Goal: Navigation & Orientation: Understand site structure

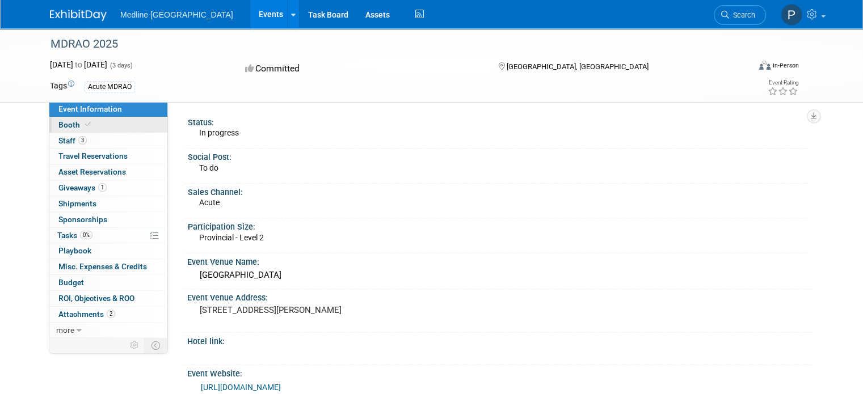
click at [127, 120] on link "Booth" at bounding box center [108, 124] width 118 height 15
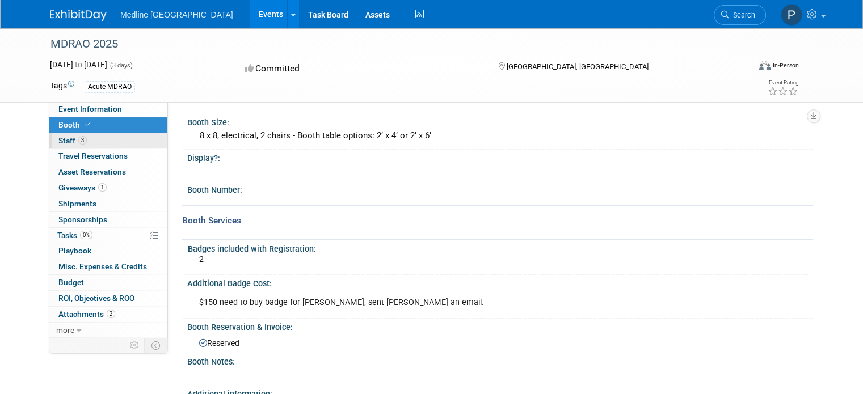
click at [110, 141] on link "3 Staff 3" at bounding box center [108, 140] width 118 height 15
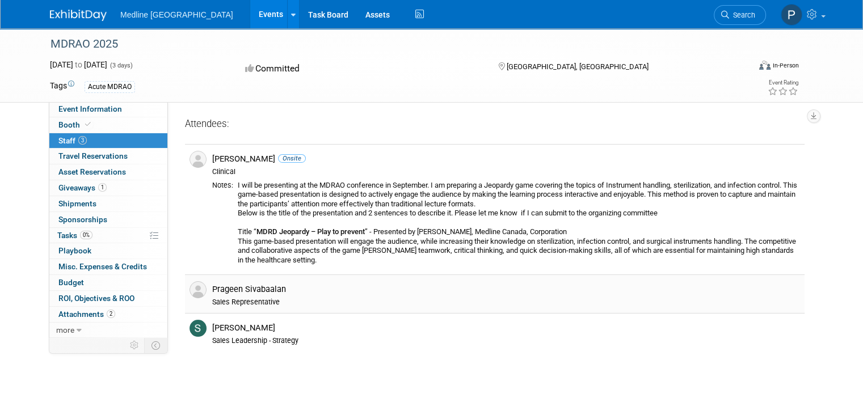
click at [310, 294] on div "Prageen Sivabaalan" at bounding box center [506, 289] width 588 height 11
click at [113, 150] on link "0 Travel Reservations 0" at bounding box center [108, 156] width 118 height 15
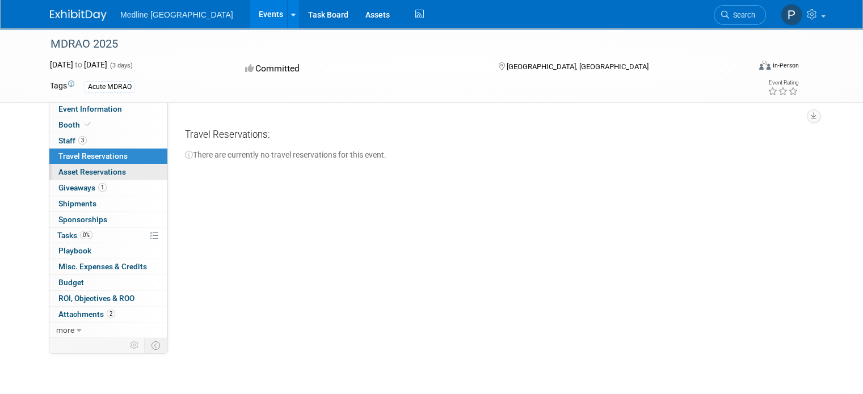
click at [116, 175] on link "0 Asset Reservations 0" at bounding box center [108, 172] width 118 height 15
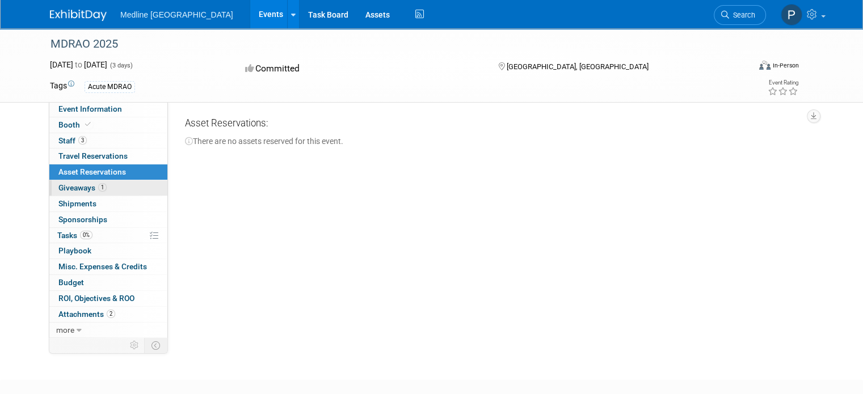
click at [133, 192] on link "1 Giveaways 1" at bounding box center [108, 187] width 118 height 15
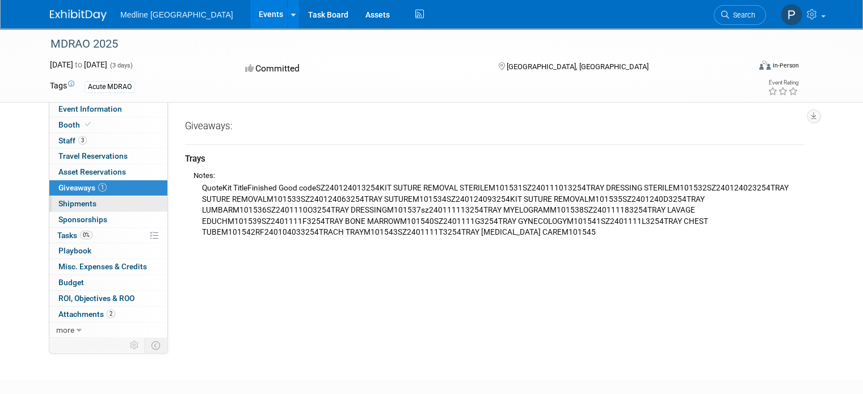
click at [86, 197] on link "0 Shipments 0" at bounding box center [108, 203] width 118 height 15
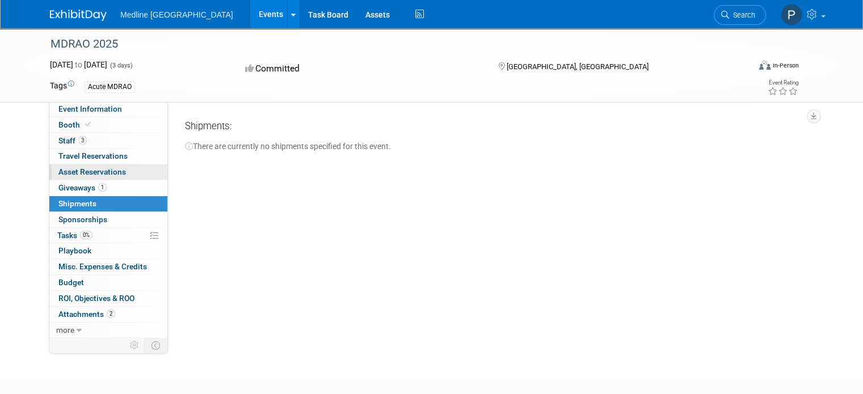
click at [130, 170] on link "0 Asset Reservations 0" at bounding box center [108, 172] width 118 height 15
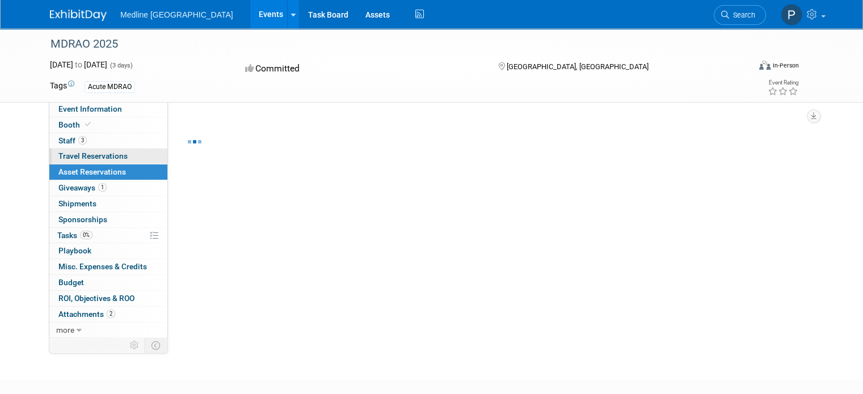
click at [141, 158] on link "0 Travel Reservations 0" at bounding box center [108, 156] width 118 height 15
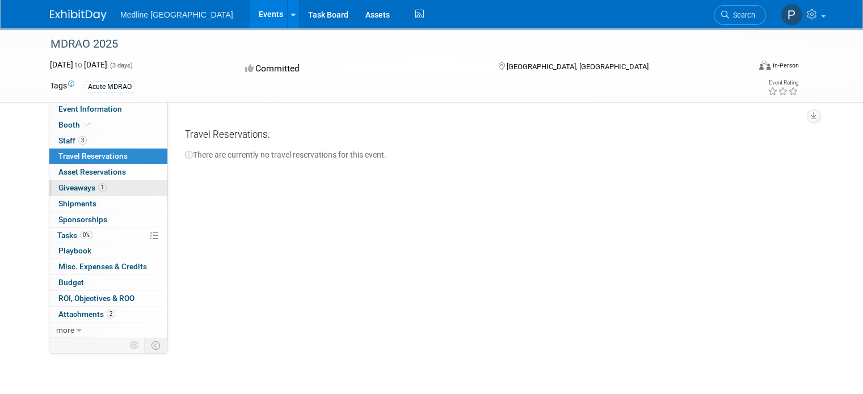
click at [140, 190] on link "1 Giveaways 1" at bounding box center [108, 187] width 118 height 15
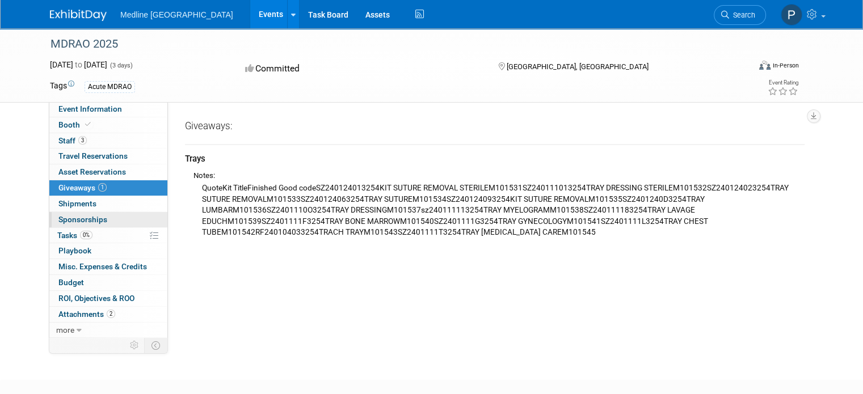
click at [133, 216] on link "0 Sponsorships 0" at bounding box center [108, 219] width 118 height 15
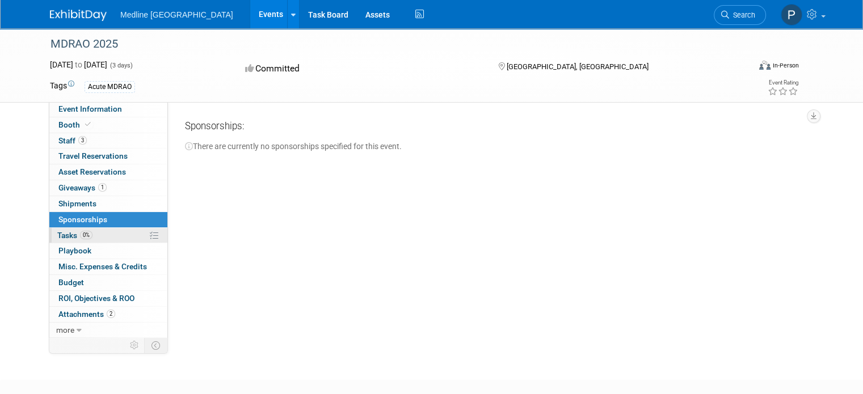
click at [129, 235] on link "0% Tasks 0%" at bounding box center [108, 235] width 118 height 15
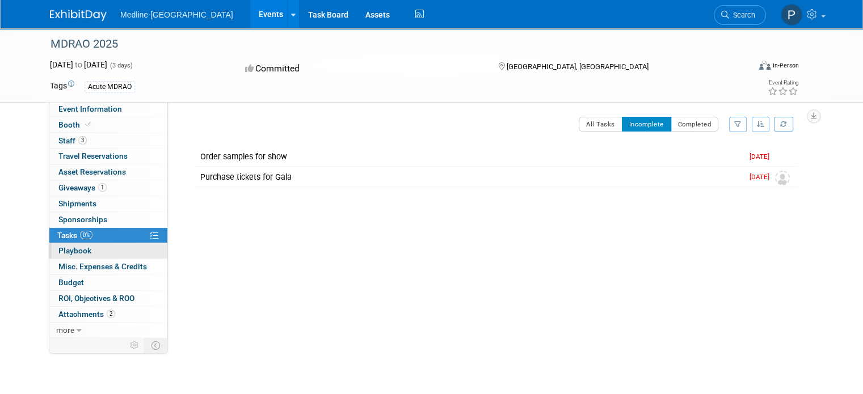
click at [126, 248] on link "0 Playbook 0" at bounding box center [108, 250] width 118 height 15
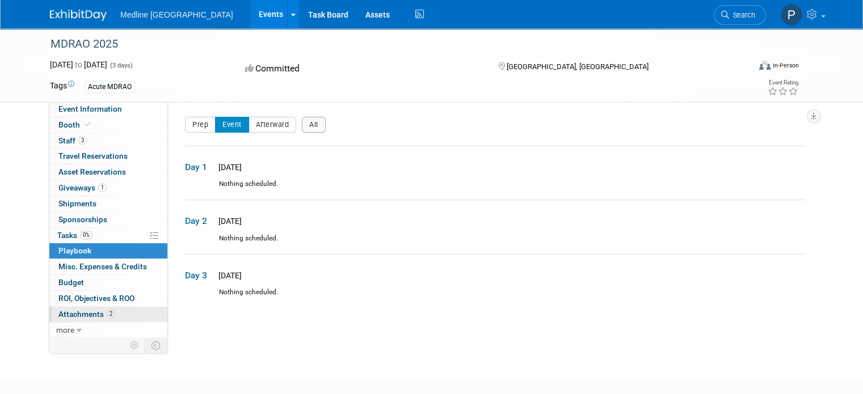
click at [107, 313] on span "2" at bounding box center [111, 314] width 9 height 9
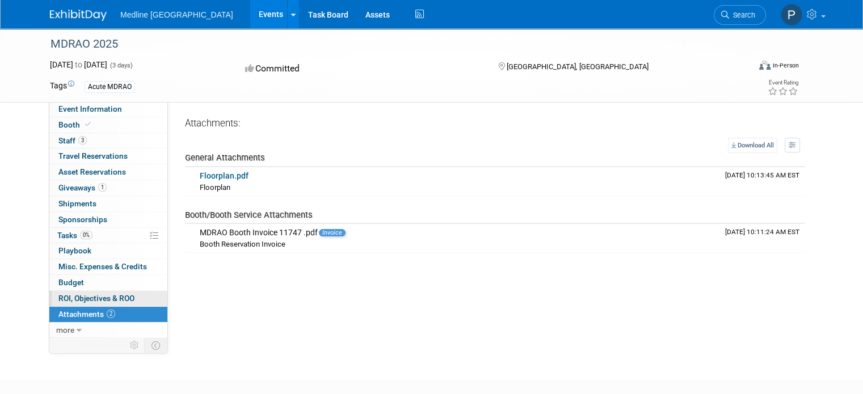
click at [104, 296] on span "ROI, Objectives & ROO 0" at bounding box center [96, 298] width 76 height 9
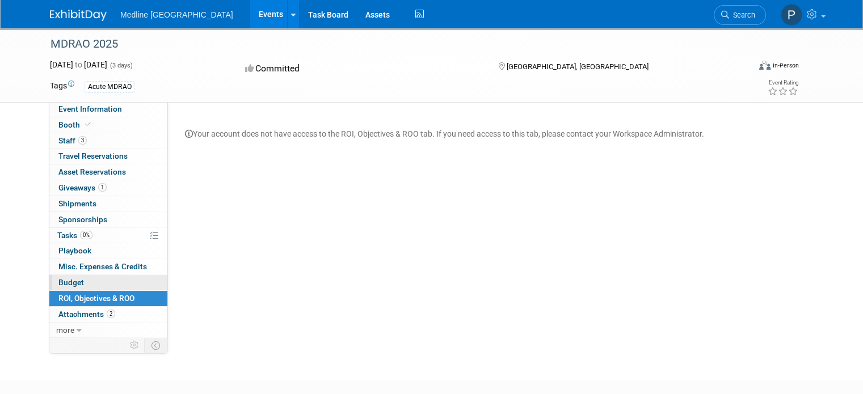
click at [91, 281] on link "Budget" at bounding box center [108, 282] width 118 height 15
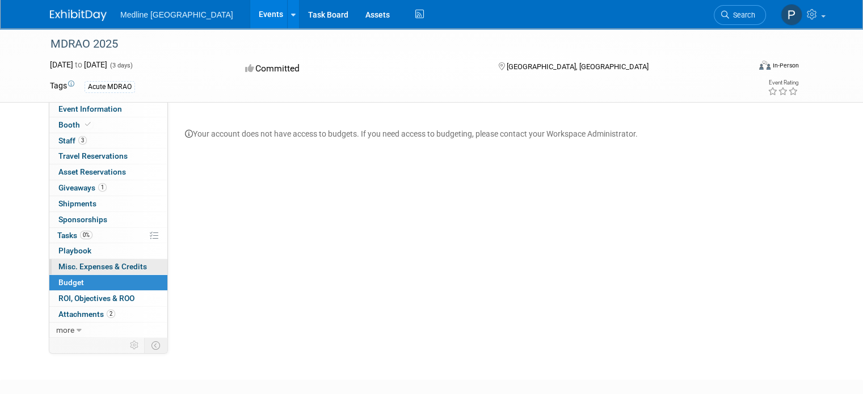
click at [93, 260] on link "0 Misc. Expenses & Credits 0" at bounding box center [108, 266] width 118 height 15
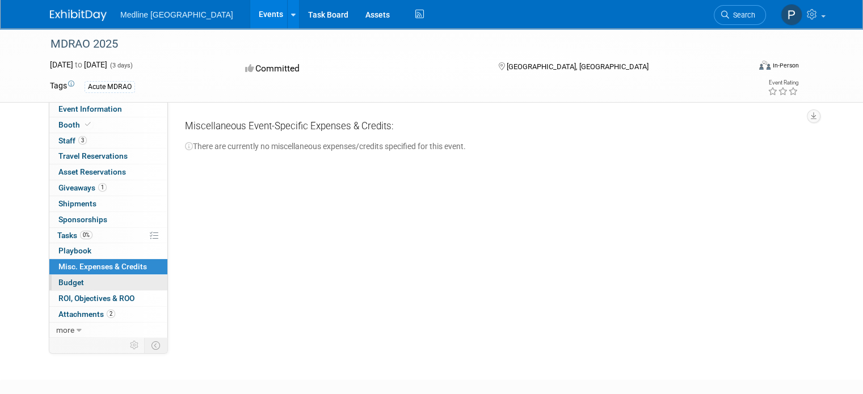
click at [128, 289] on link "Budget" at bounding box center [108, 282] width 118 height 15
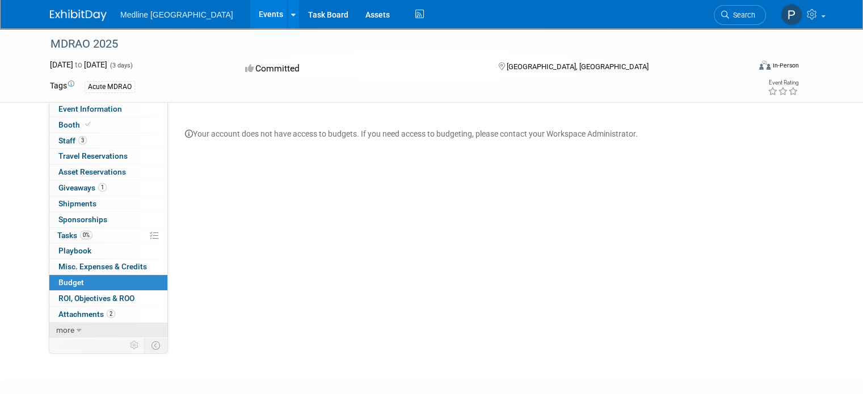
click at [96, 326] on link "more" at bounding box center [108, 330] width 118 height 15
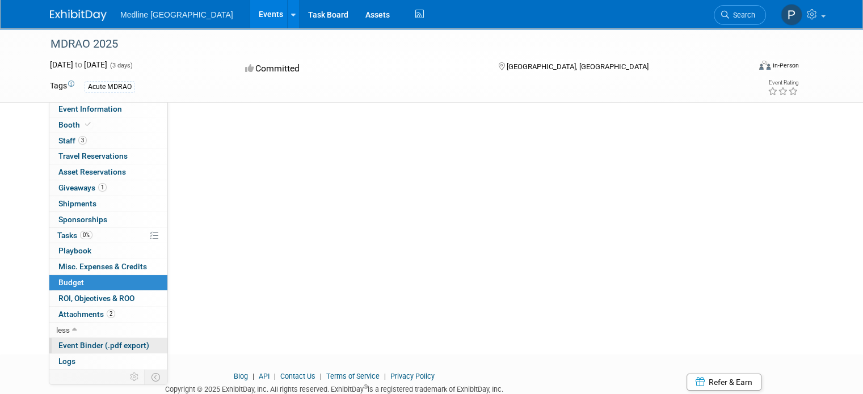
click at [102, 342] on span "Event Binder (.pdf export)" at bounding box center [103, 345] width 91 height 9
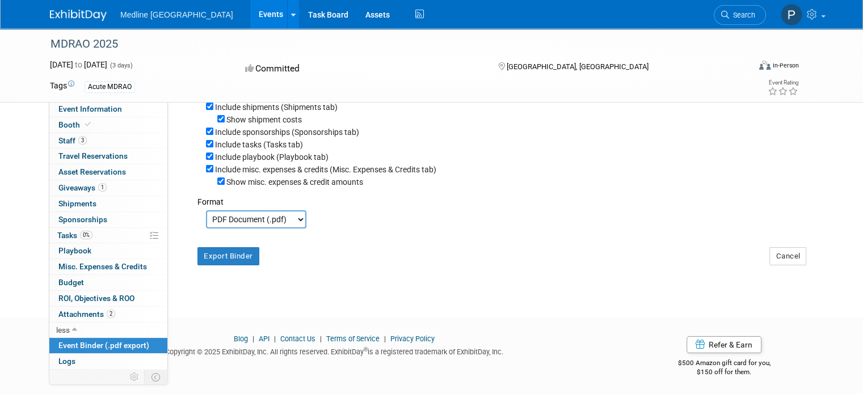
scroll to position [0, 0]
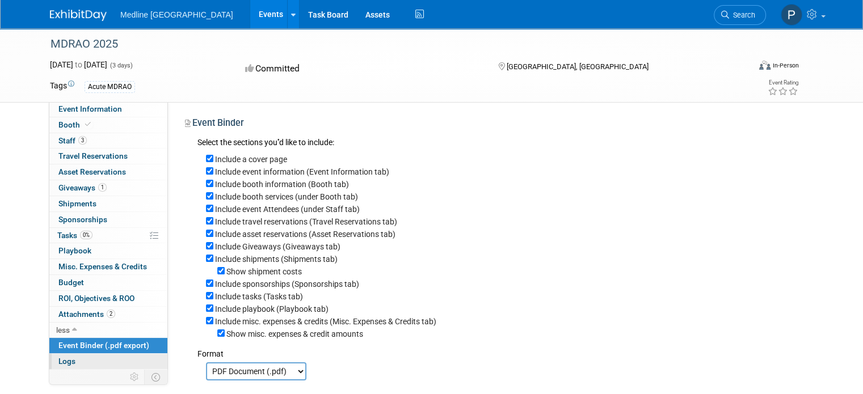
click at [91, 359] on link "Logs" at bounding box center [108, 361] width 118 height 15
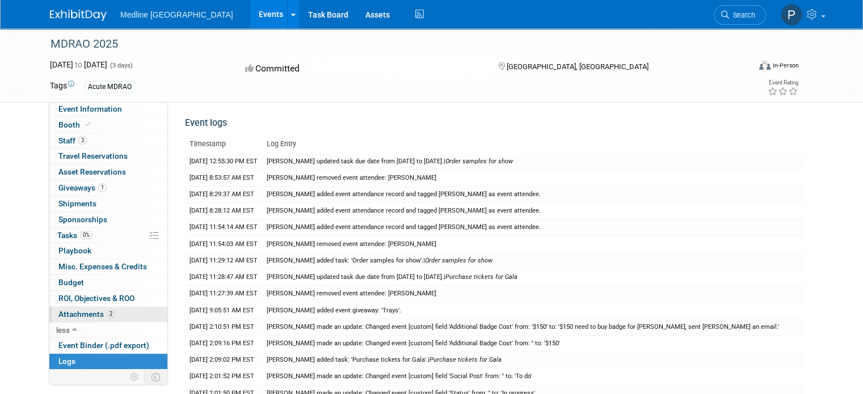
click at [116, 314] on link "2 Attachments 2" at bounding box center [108, 314] width 118 height 15
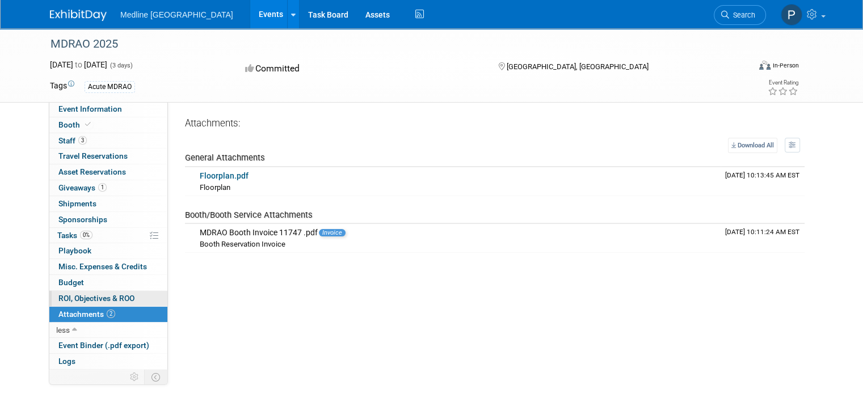
click at [136, 301] on link "0 ROI, Objectives & ROO 0" at bounding box center [108, 298] width 118 height 15
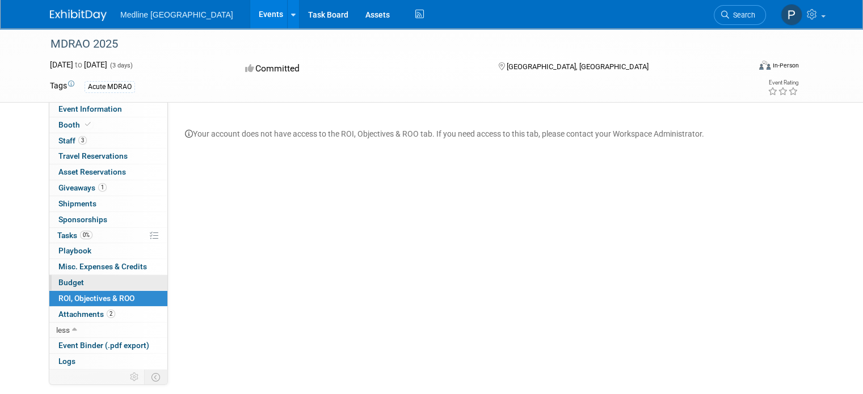
click at [123, 276] on link "Budget" at bounding box center [108, 282] width 118 height 15
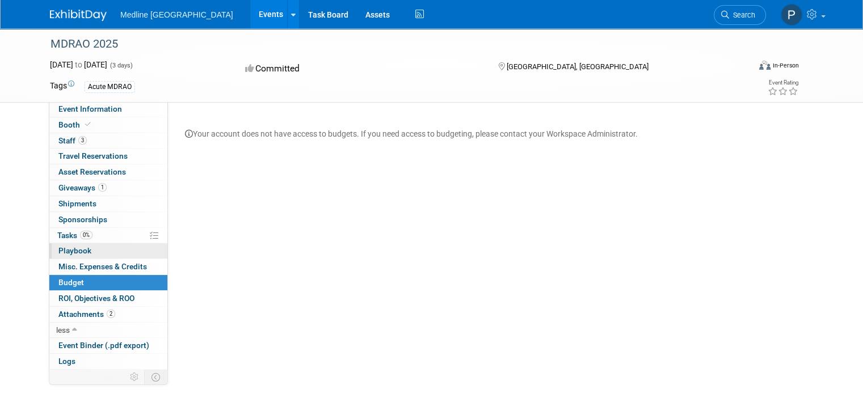
click at [136, 256] on link "0 Playbook 0" at bounding box center [108, 250] width 118 height 15
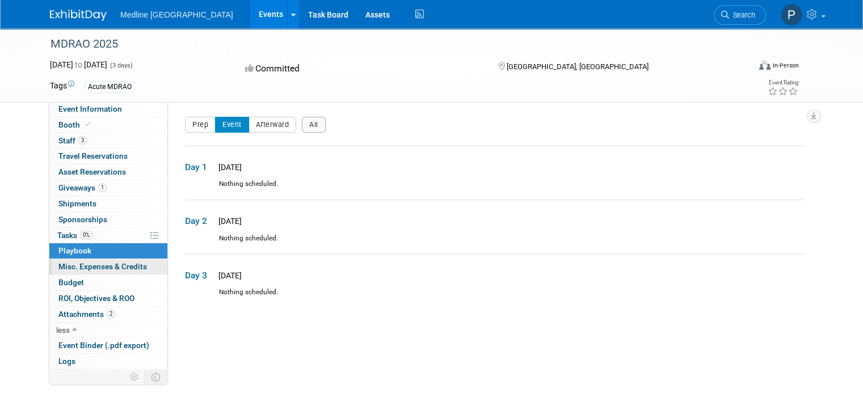
click at [133, 272] on link "0 Misc. Expenses & Credits 0" at bounding box center [108, 266] width 118 height 15
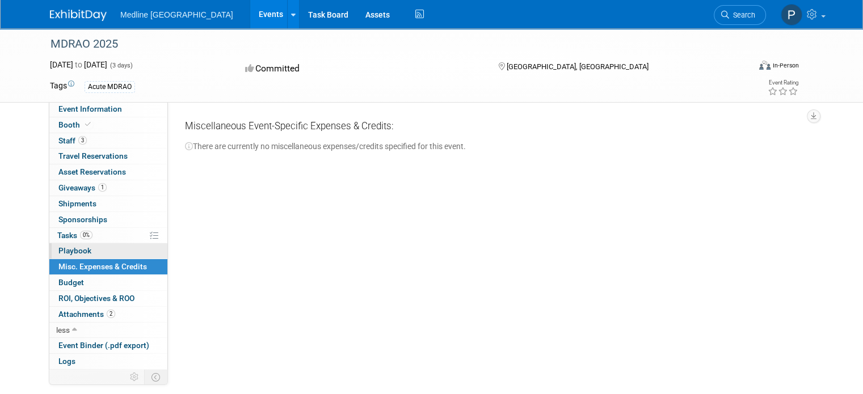
click at [131, 250] on link "0 Playbook 0" at bounding box center [108, 250] width 118 height 15
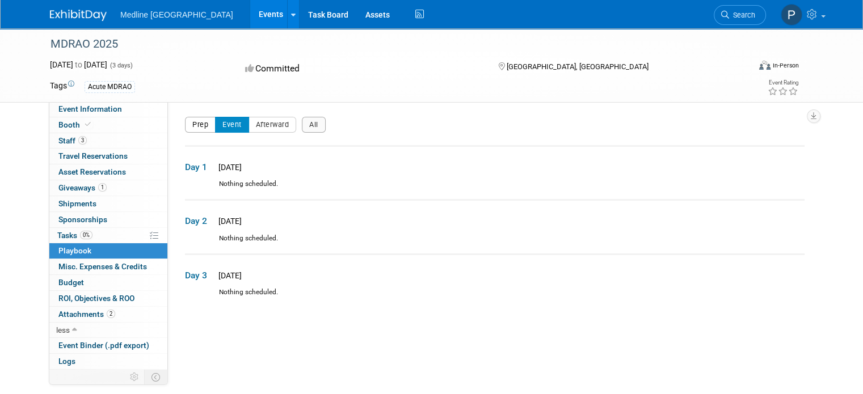
click at [199, 128] on button "Prep" at bounding box center [200, 125] width 31 height 16
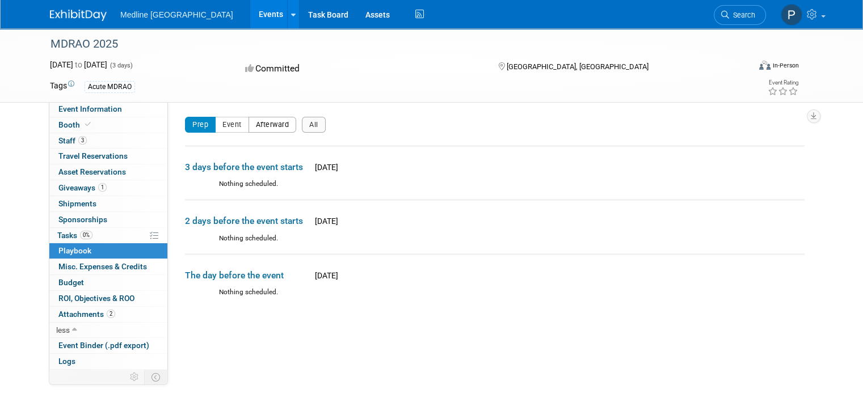
click at [249, 127] on button "Afterward" at bounding box center [273, 125] width 48 height 16
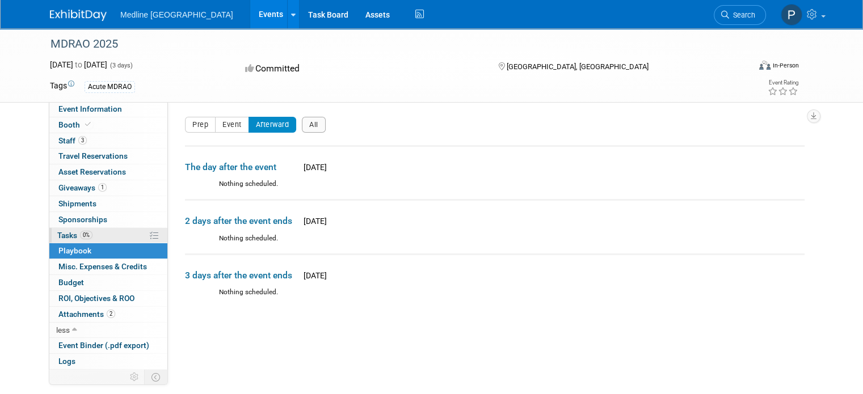
click at [125, 234] on link "0% Tasks 0%" at bounding box center [108, 235] width 118 height 15
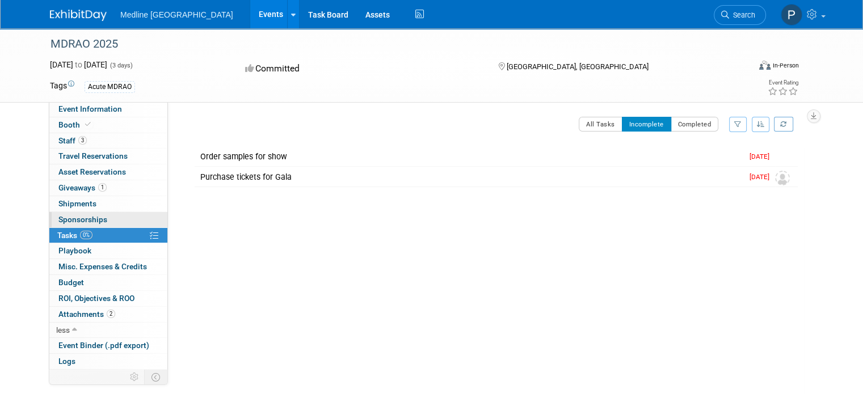
click at [135, 212] on link "0 Sponsorships 0" at bounding box center [108, 219] width 118 height 15
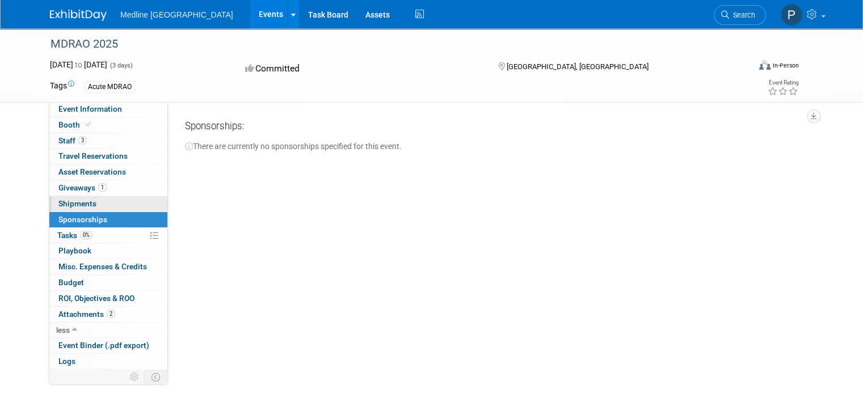
click at [136, 197] on link "0 Shipments 0" at bounding box center [108, 203] width 118 height 15
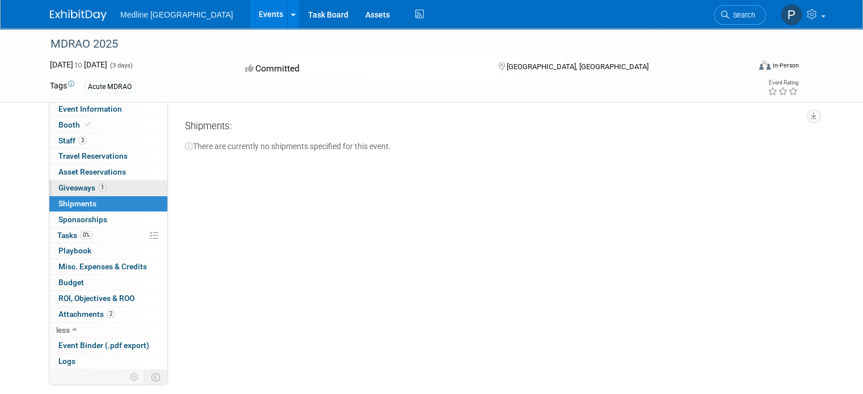
click at [133, 185] on link "1 Giveaways 1" at bounding box center [108, 187] width 118 height 15
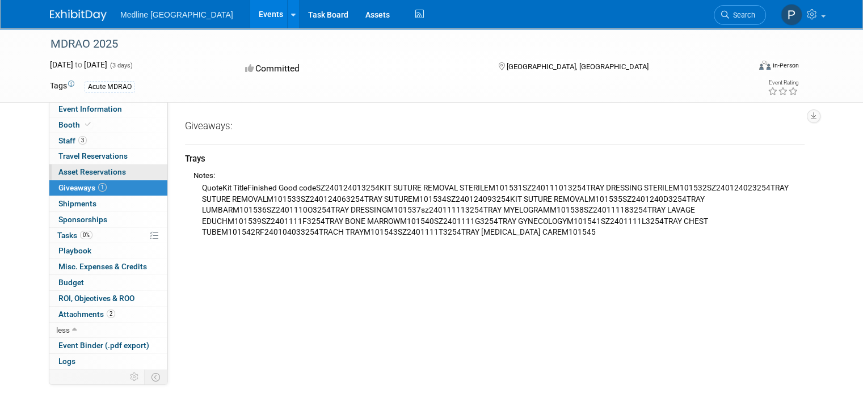
click at [132, 171] on link "0 Asset Reservations 0" at bounding box center [108, 172] width 118 height 15
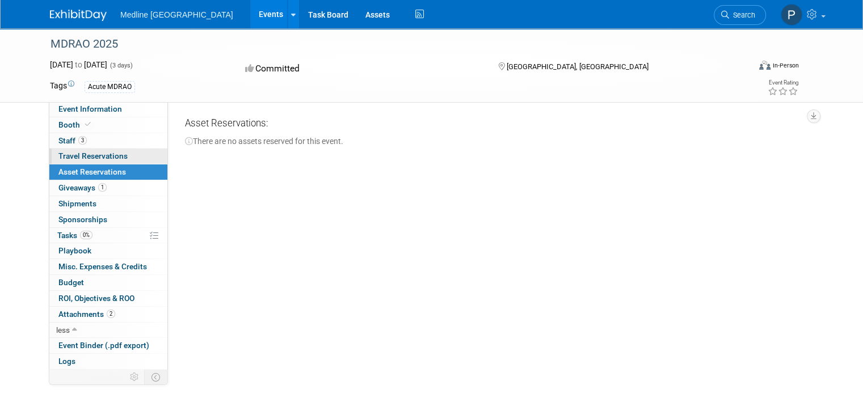
click at [136, 155] on link "0 Travel Reservations 0" at bounding box center [108, 156] width 118 height 15
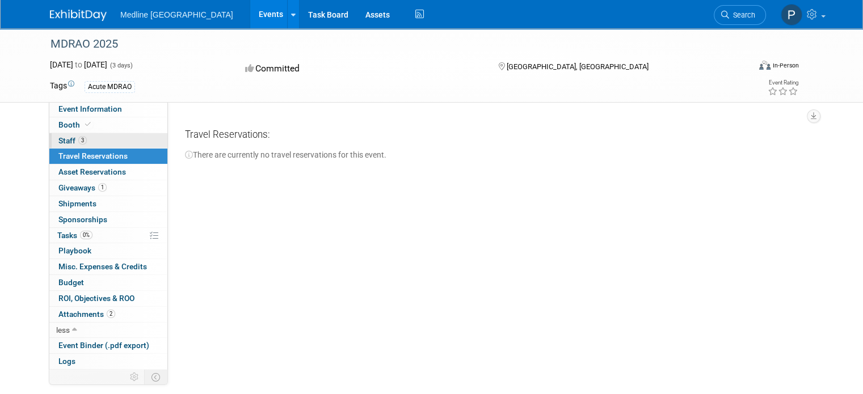
click at [133, 142] on link "3 Staff 3" at bounding box center [108, 140] width 118 height 15
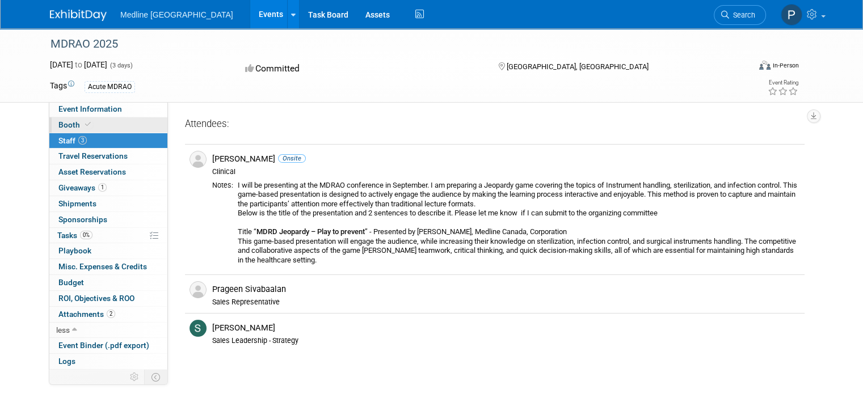
click at [121, 123] on link "Booth" at bounding box center [108, 124] width 118 height 15
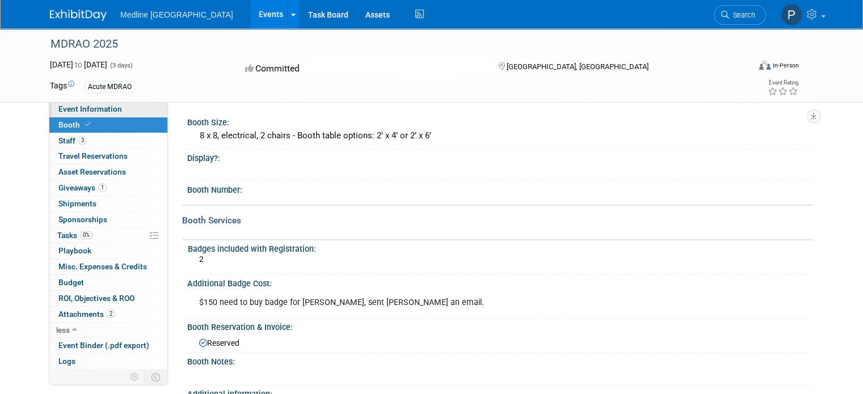
click at [127, 108] on link "Event Information" at bounding box center [108, 109] width 118 height 15
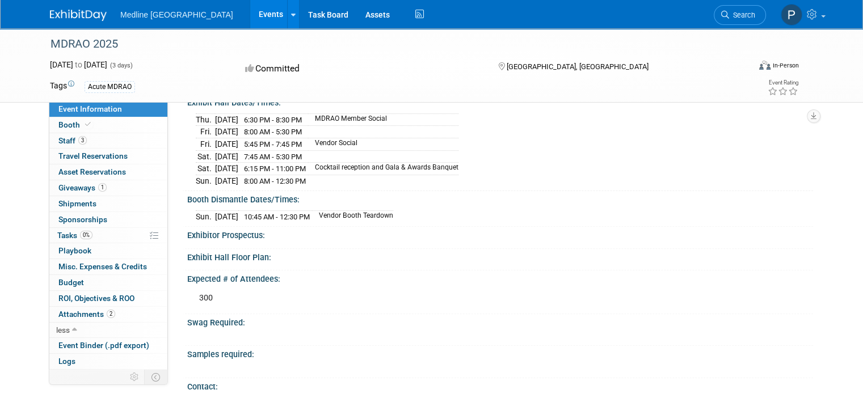
scroll to position [570, 0]
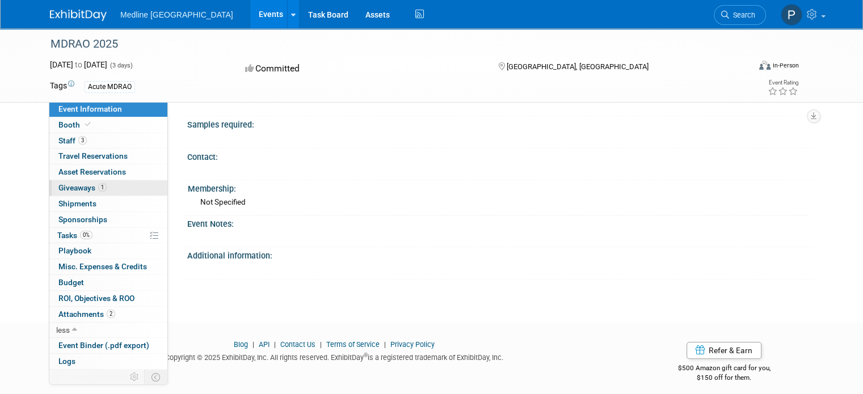
click at [111, 181] on link "1 Giveaways 1" at bounding box center [108, 187] width 118 height 15
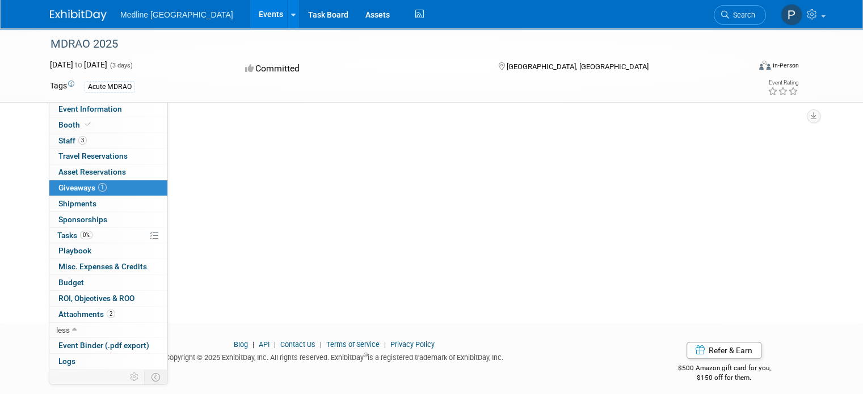
scroll to position [0, 0]
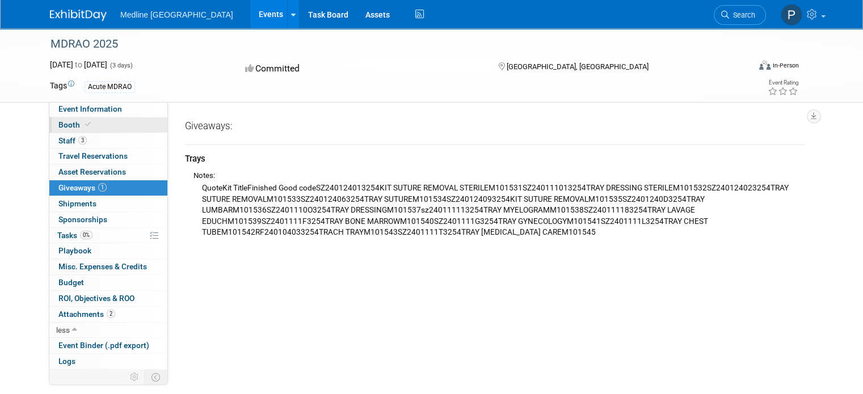
click at [128, 127] on link "Booth" at bounding box center [108, 124] width 118 height 15
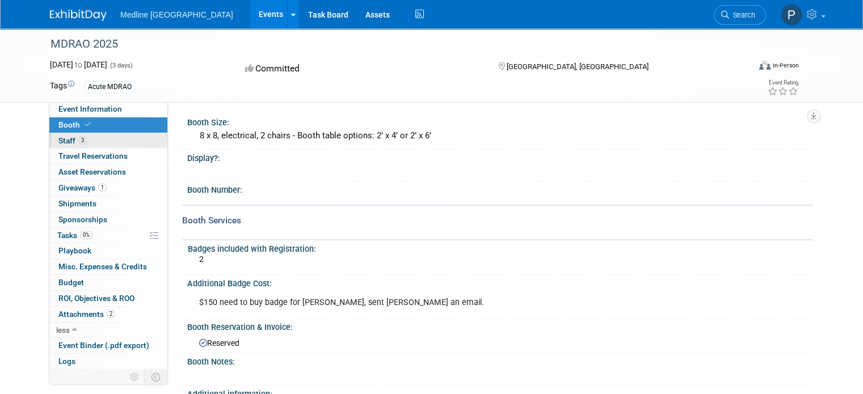
click at [122, 141] on link "3 Staff 3" at bounding box center [108, 140] width 118 height 15
